Goal: Task Accomplishment & Management: Manage account settings

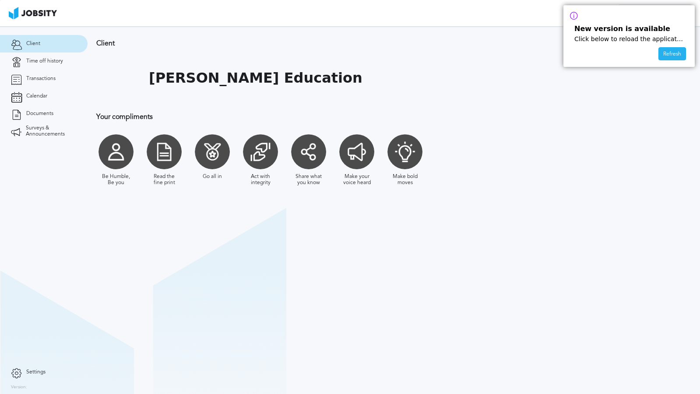
click at [679, 53] on div "Refresh" at bounding box center [672, 54] width 27 height 13
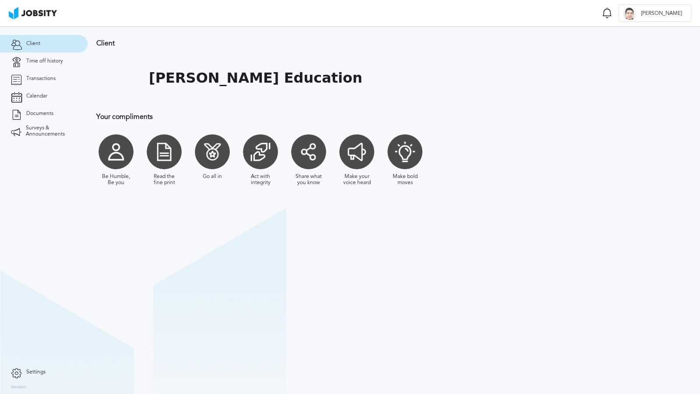
drag, startPoint x: 162, startPoint y: 125, endPoint x: 188, endPoint y: 121, distance: 26.1
click at [162, 125] on div "Client [PERSON_NAME] Education Your compliments Be Humble, Be you Read the fine…" at bounding box center [334, 116] width 492 height 181
click at [39, 62] on span "Time off history" at bounding box center [44, 61] width 37 height 6
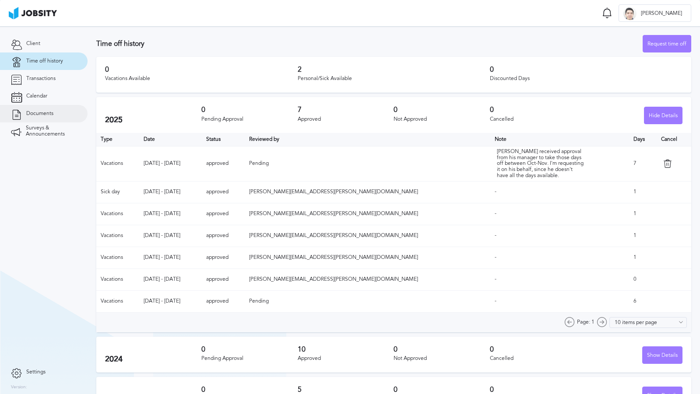
click at [50, 109] on link "Documents" at bounding box center [44, 114] width 88 height 18
